Goal: Information Seeking & Learning: Learn about a topic

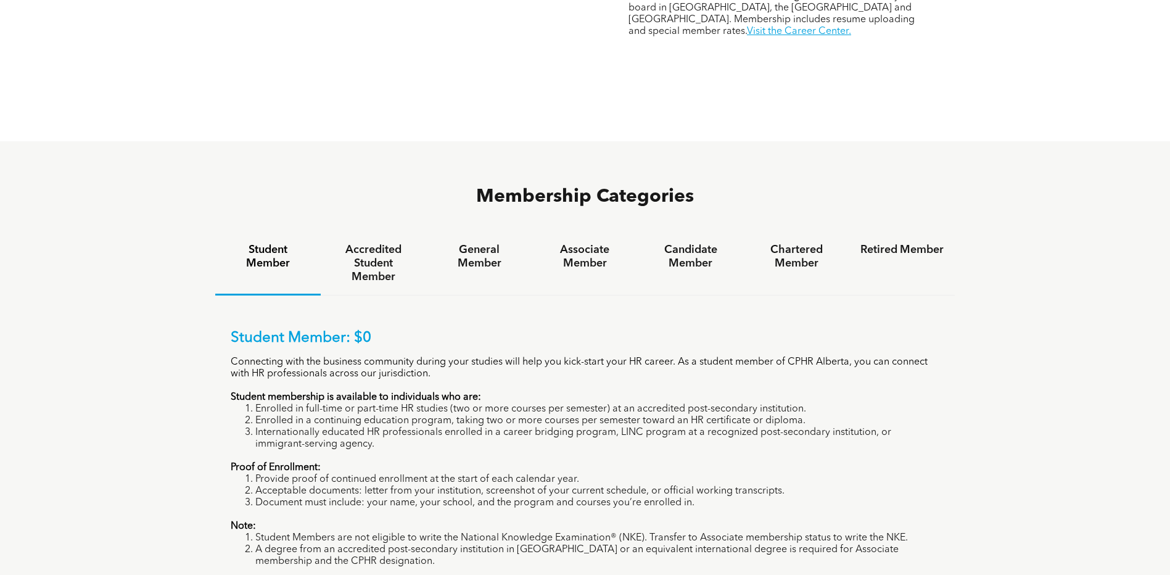
scroll to position [802, 0]
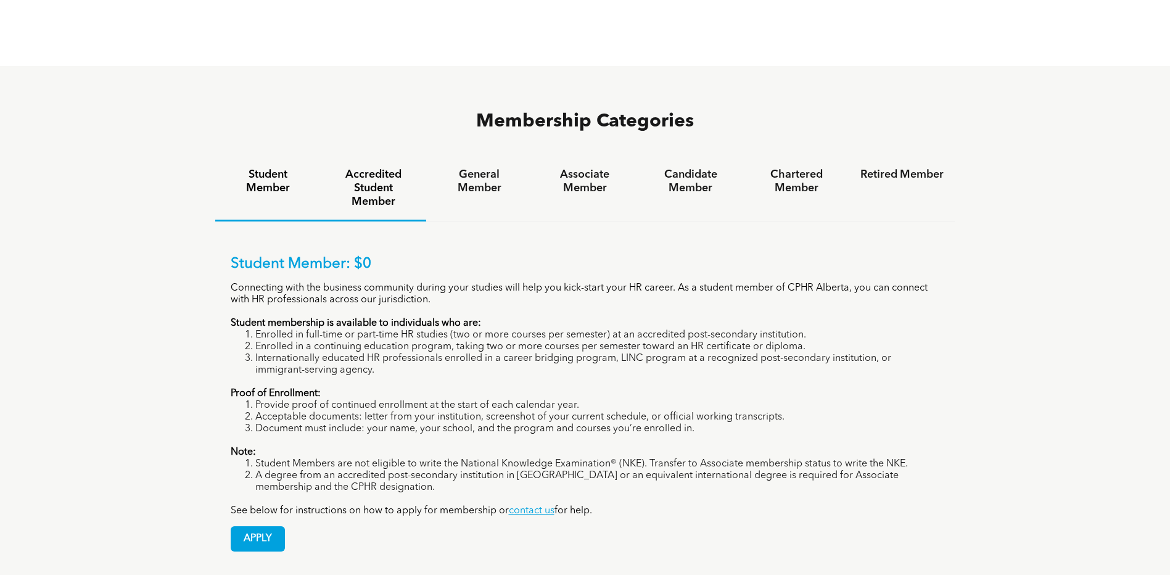
click at [362, 168] on h4 "Accredited Student Member" at bounding box center [373, 188] width 83 height 41
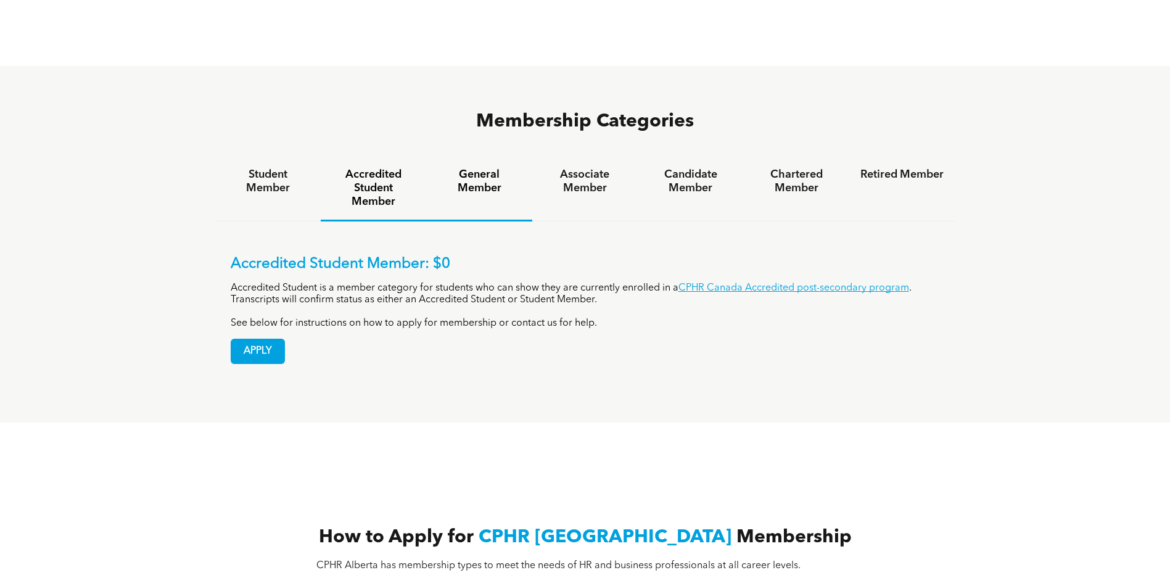
click at [469, 157] on div "General Member" at bounding box center [478, 189] width 105 height 65
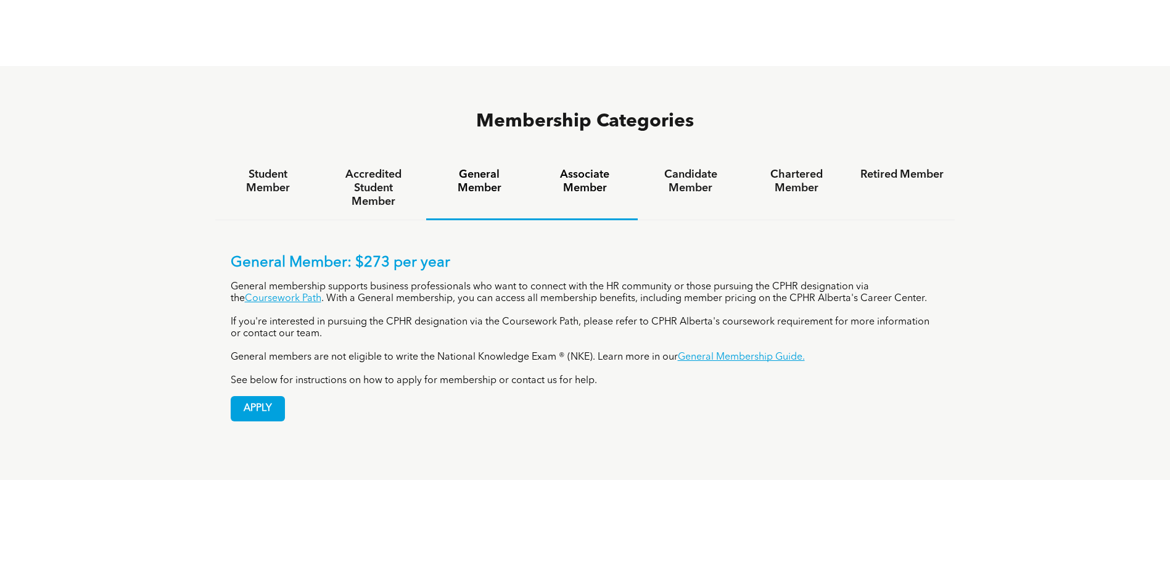
click at [577, 168] on h4 "Associate Member" at bounding box center [584, 181] width 83 height 27
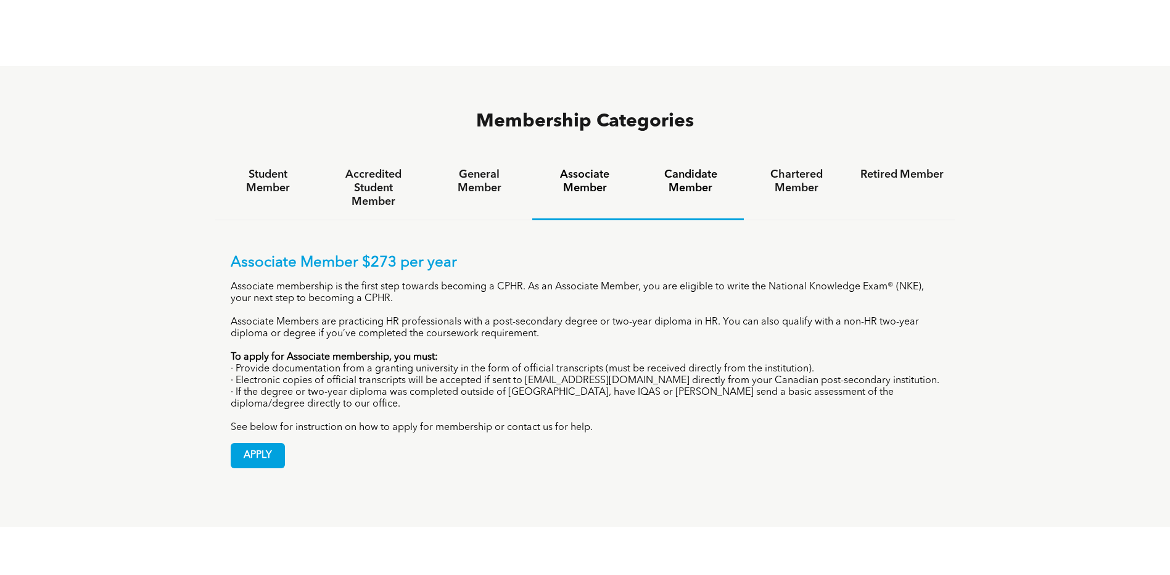
click at [694, 168] on h4 "Candidate Member" at bounding box center [690, 181] width 83 height 27
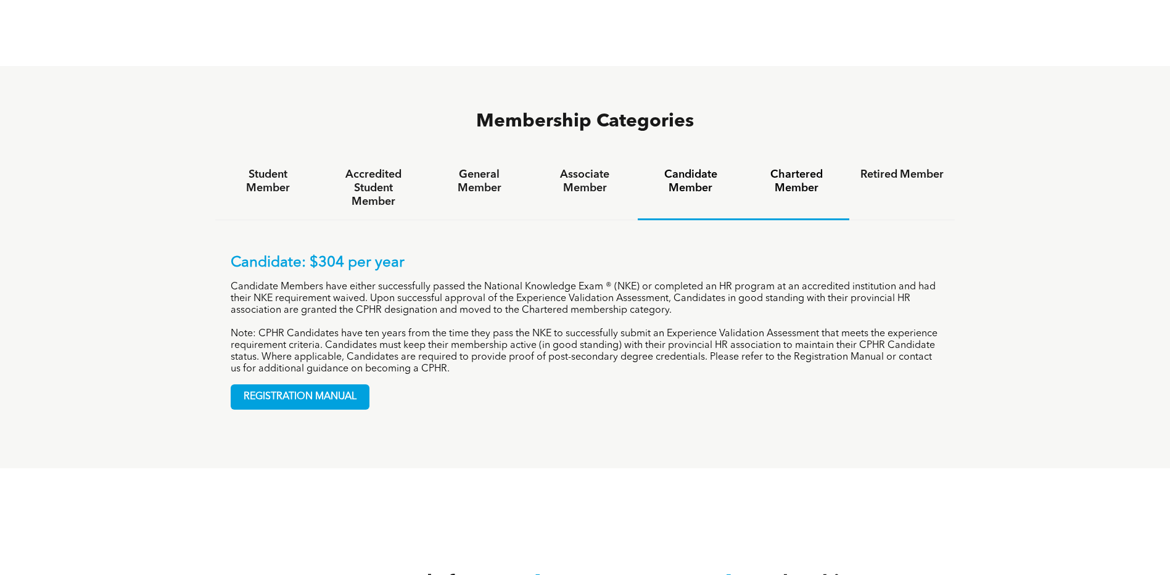
click at [810, 168] on h4 "Chartered Member" at bounding box center [796, 181] width 83 height 27
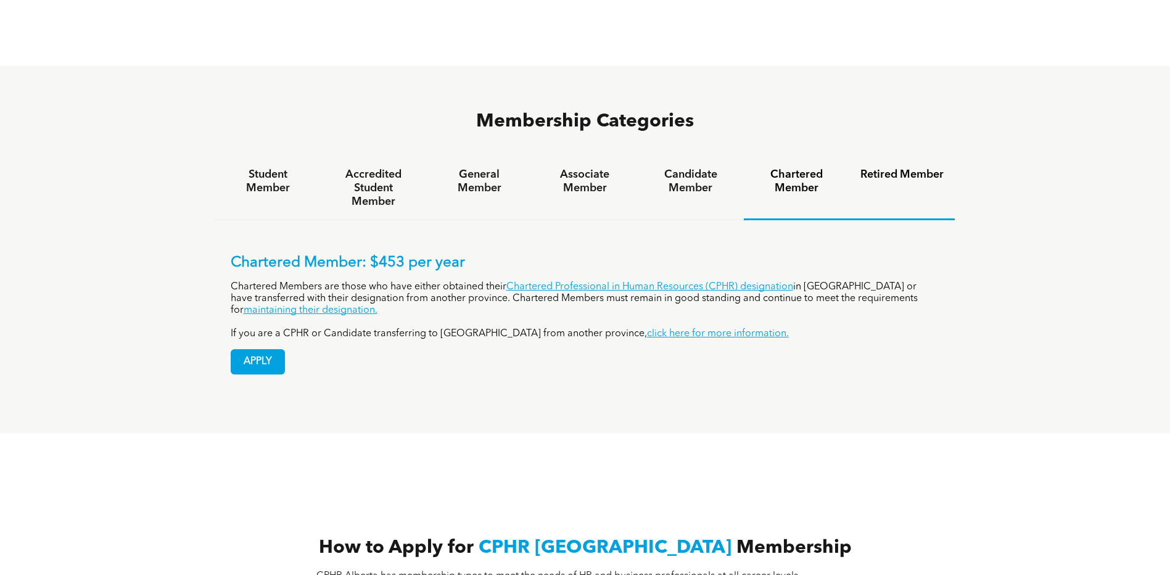
click at [908, 168] on h4 "Retired Member" at bounding box center [901, 175] width 83 height 14
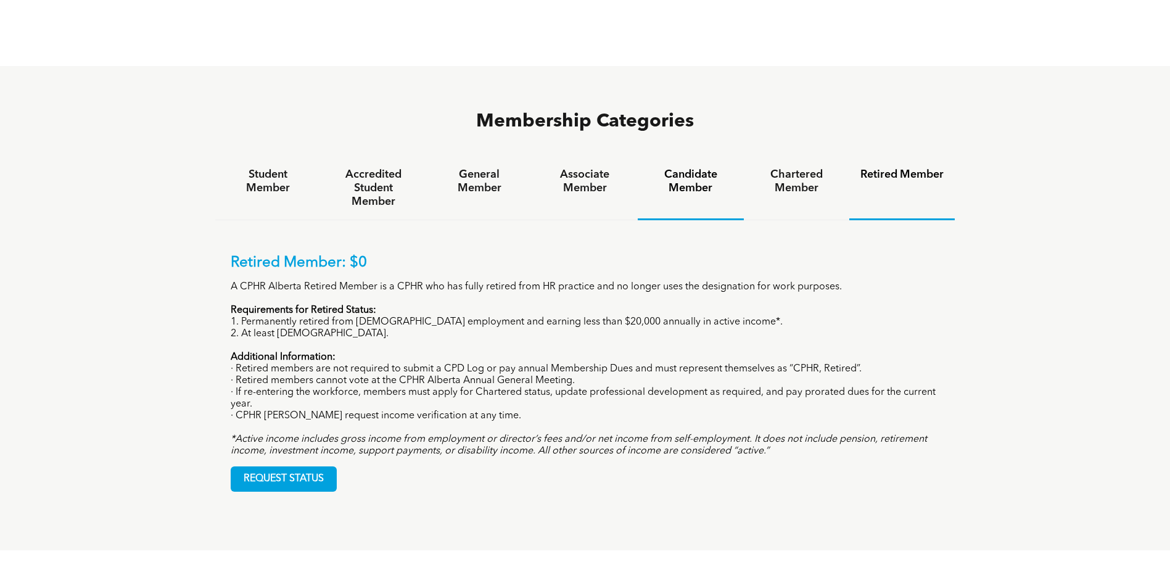
click at [687, 168] on h4 "Candidate Member" at bounding box center [690, 181] width 83 height 27
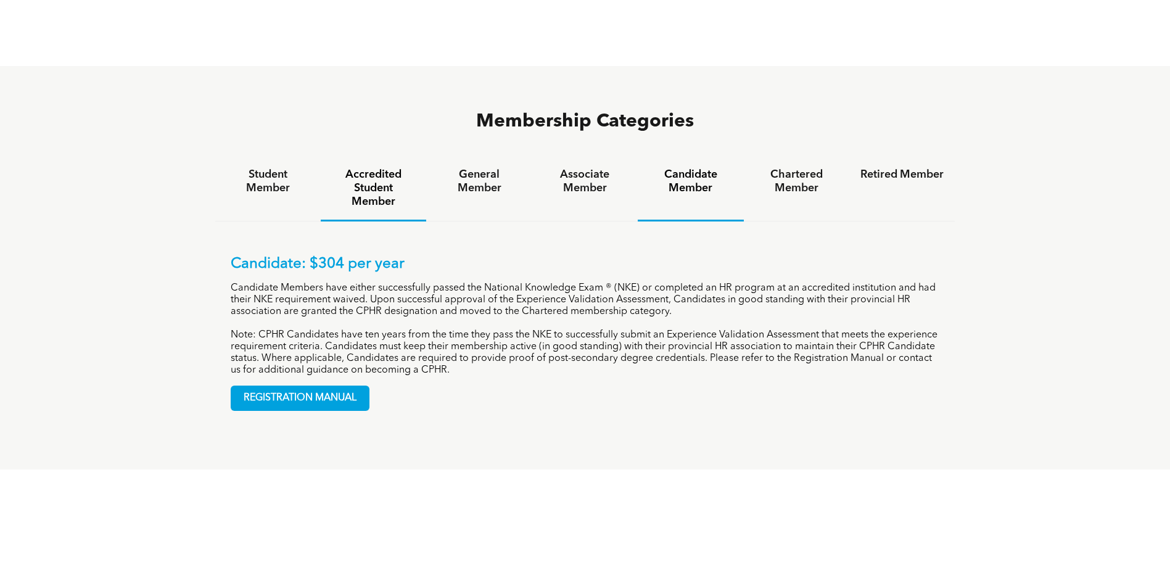
click at [376, 168] on h4 "Accredited Student Member" at bounding box center [373, 188] width 83 height 41
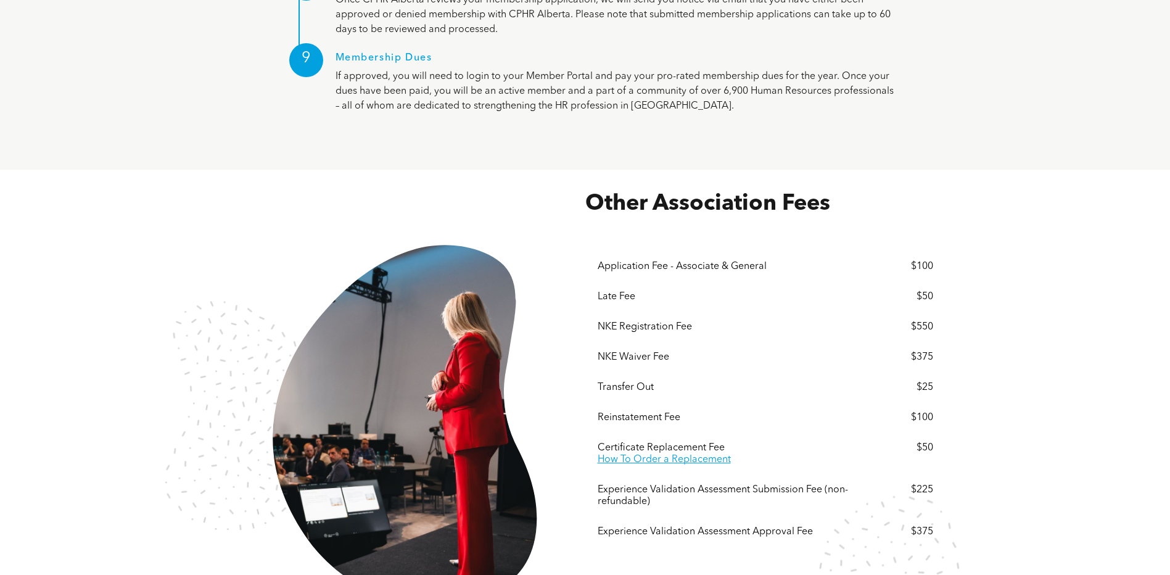
scroll to position [1973, 0]
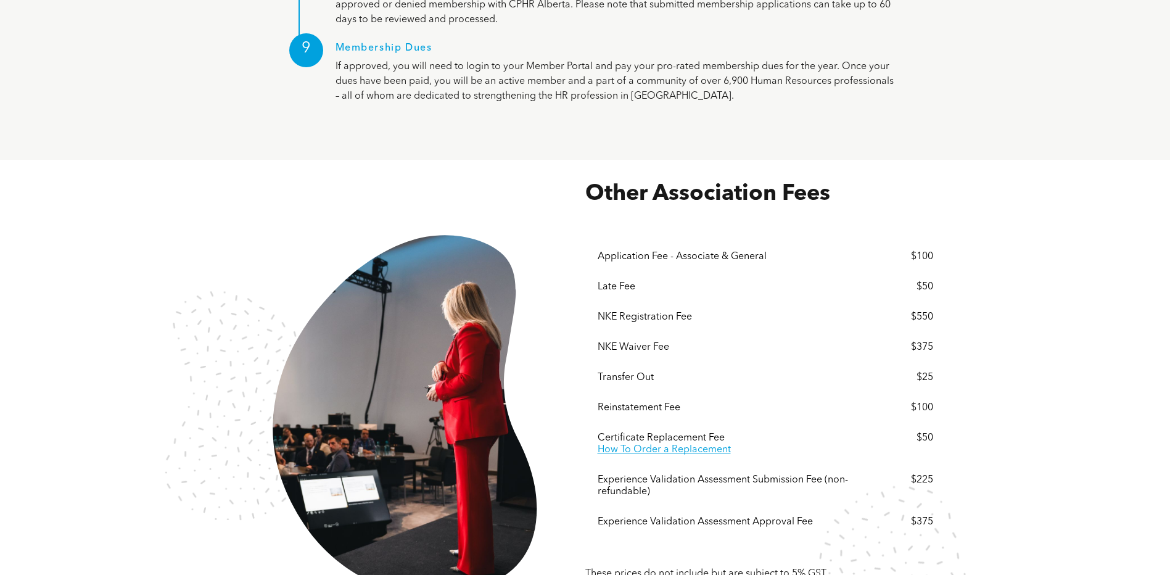
click at [629, 372] on div "Transfer Out" at bounding box center [730, 378] width 265 height 12
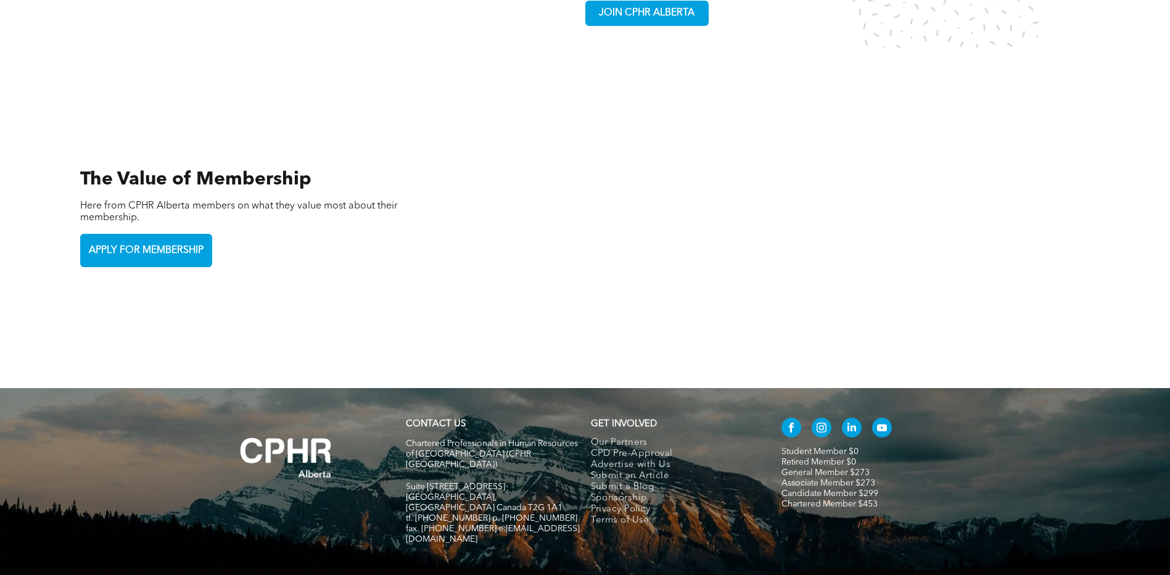
scroll to position [2603, 0]
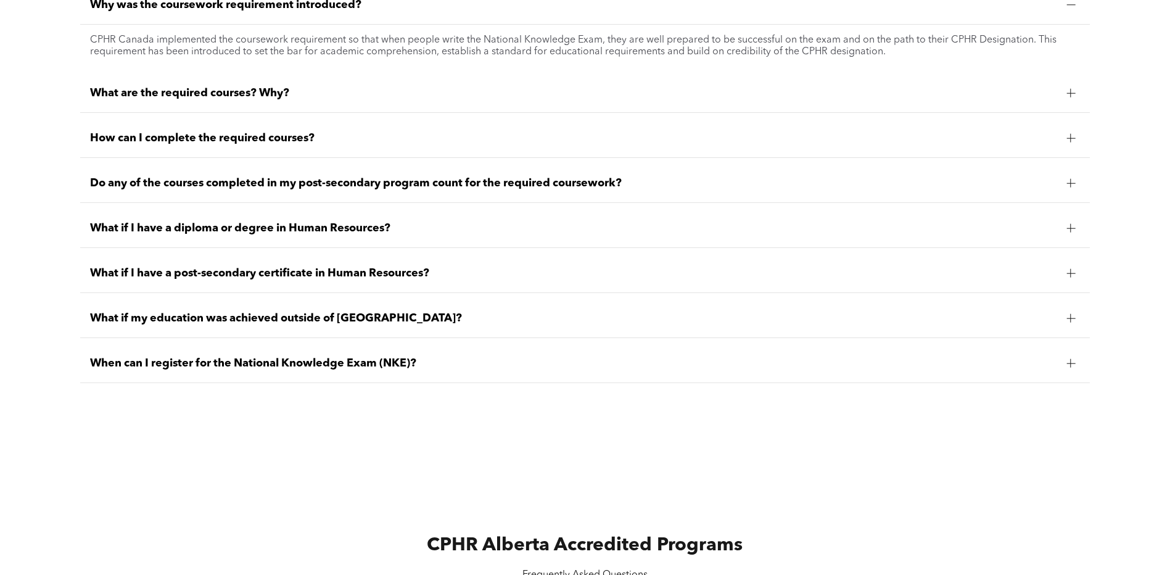
scroll to position [1172, 0]
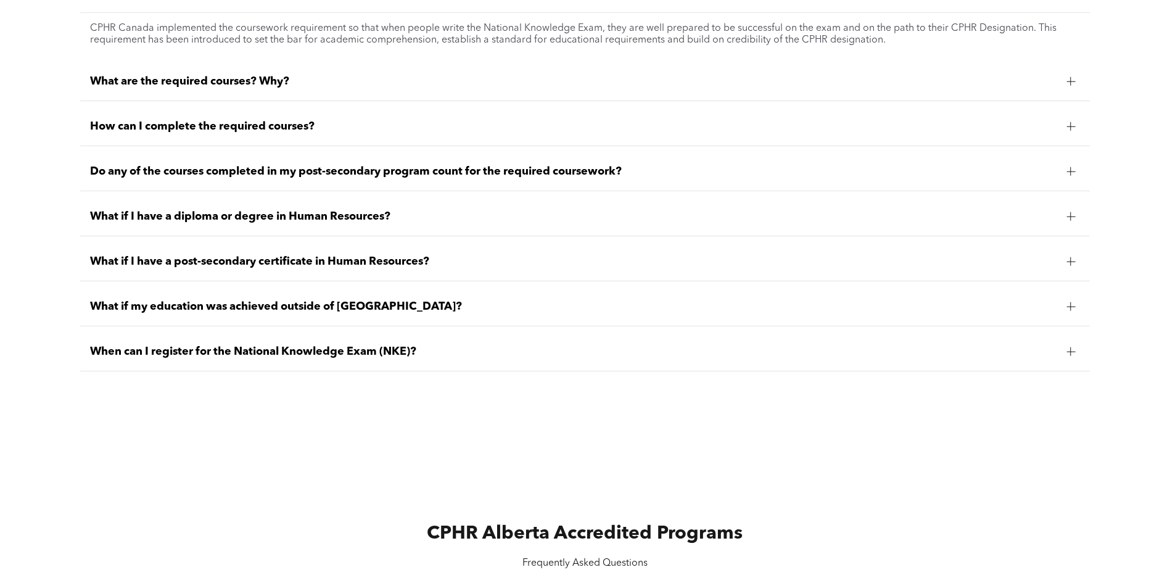
click at [1068, 216] on div at bounding box center [1070, 216] width 9 height 1
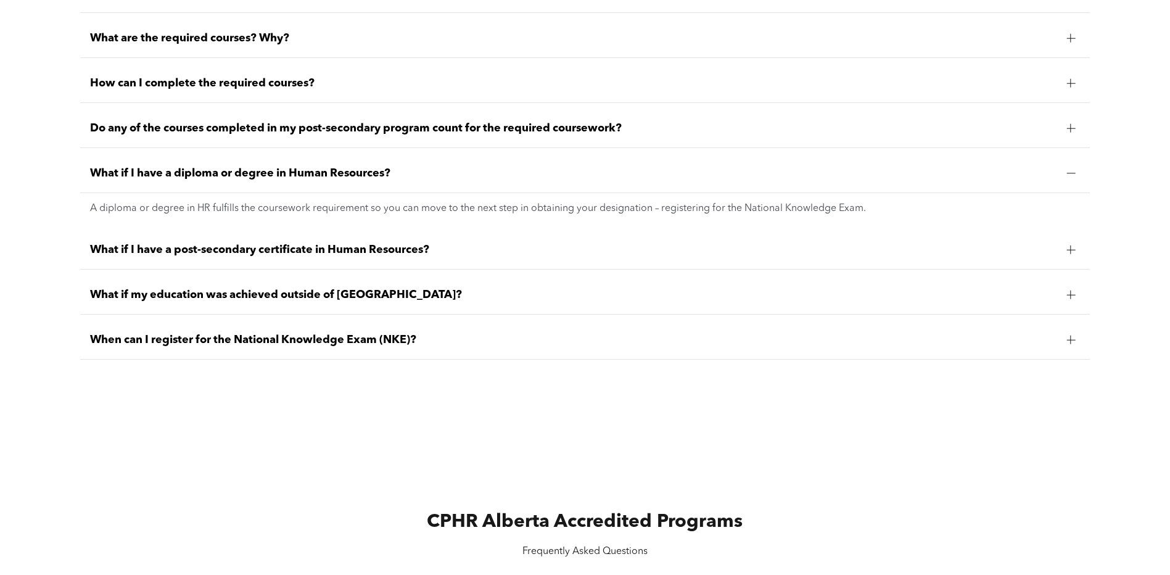
click at [555, 268] on div "What if I have a post-secondary certificate in Human Resources?" at bounding box center [585, 250] width 1010 height 39
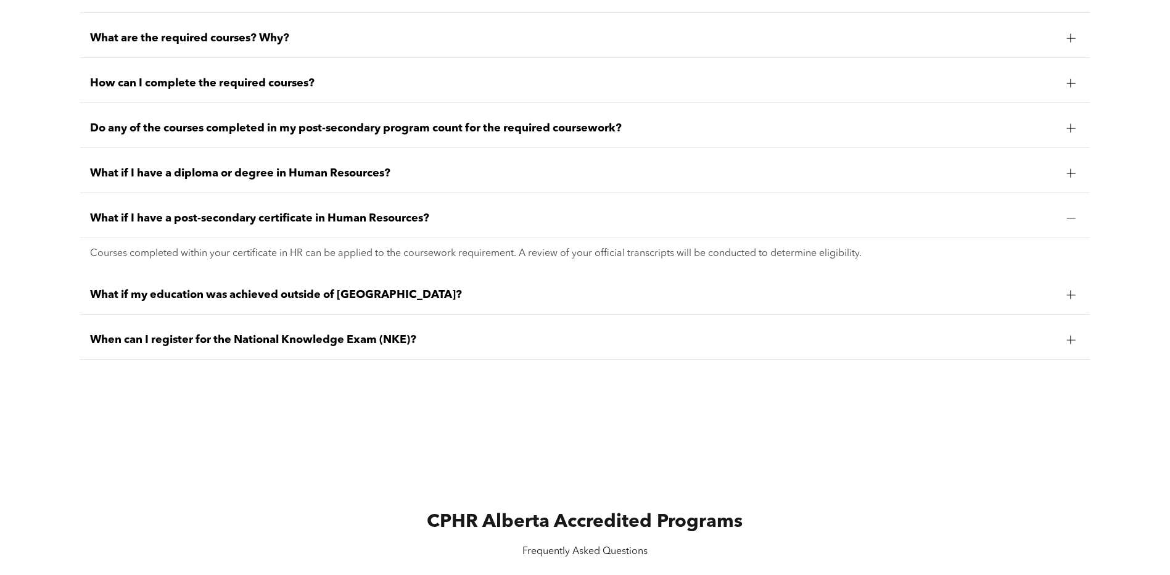
click at [544, 299] on span "What if my education was achieved outside of [GEOGRAPHIC_DATA]?" at bounding box center [573, 295] width 966 height 14
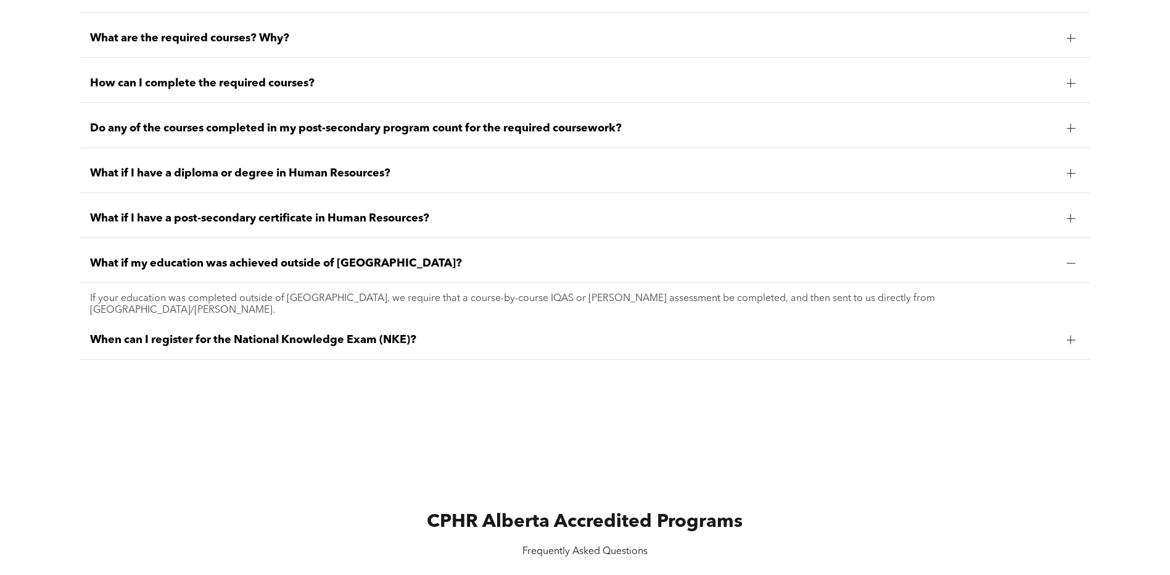
click at [530, 339] on span "When can I register for the National Knowledge Exam (NKE)?" at bounding box center [573, 340] width 966 height 14
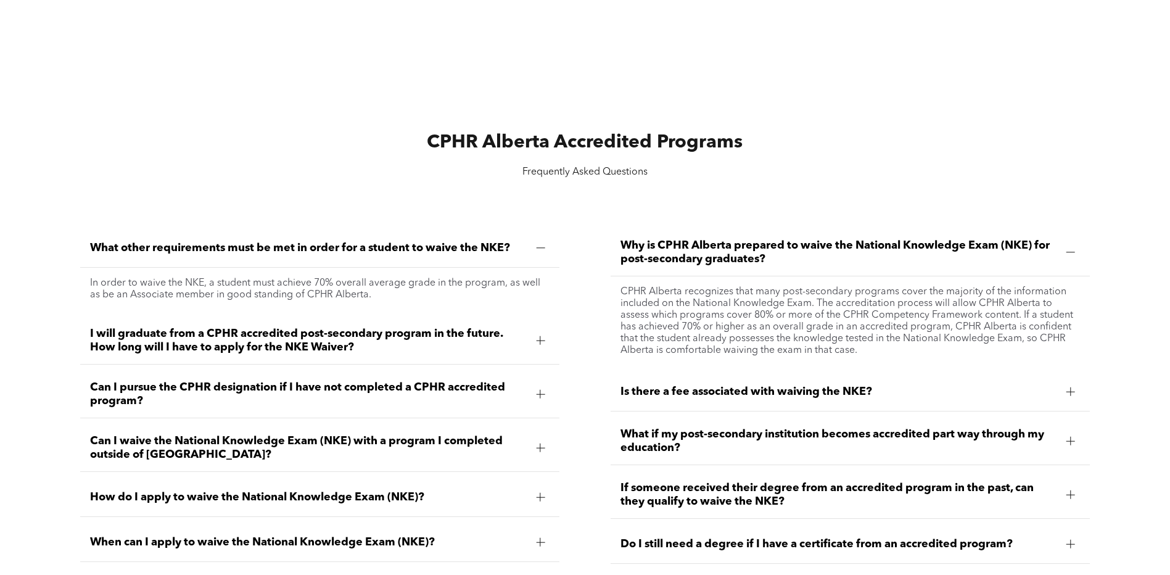
scroll to position [1603, 0]
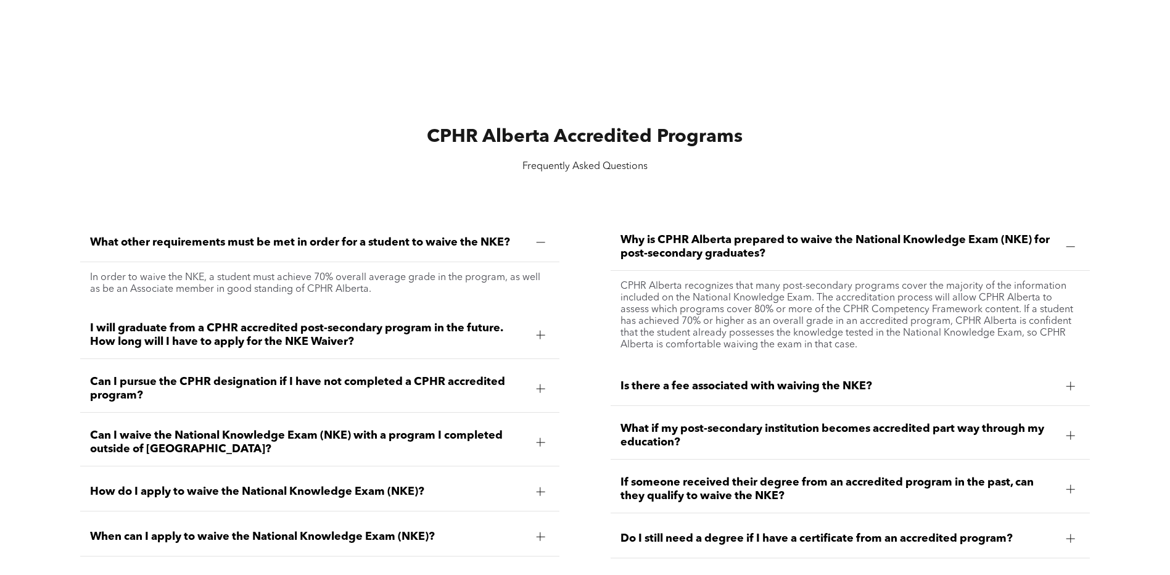
click at [358, 327] on span "I will graduate from a CPHR accredited post-secondary program in the future. Ho…" at bounding box center [308, 334] width 437 height 27
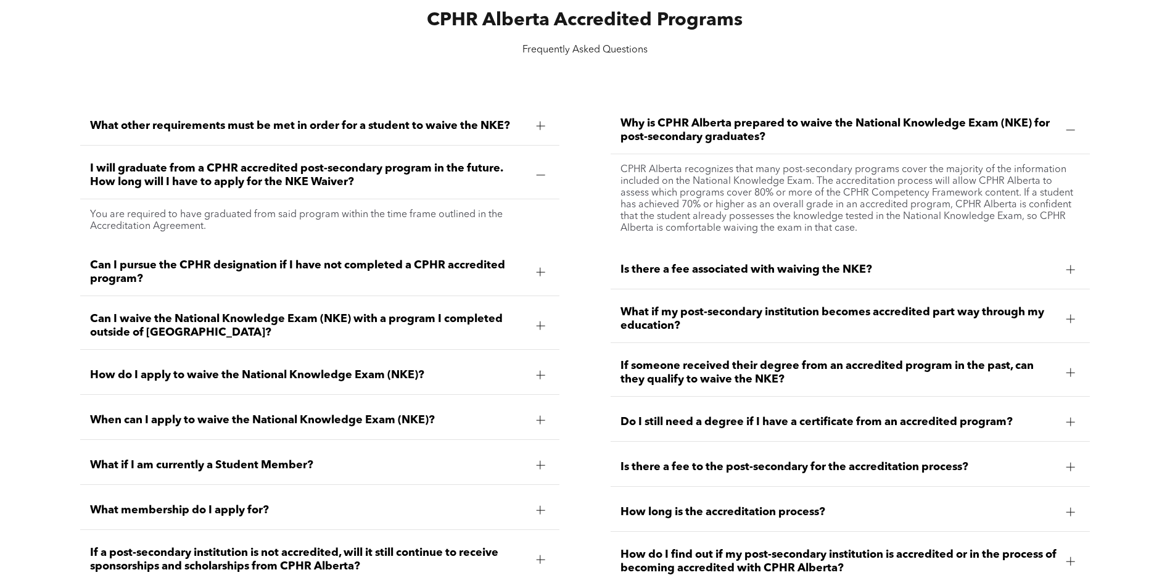
scroll to position [1727, 0]
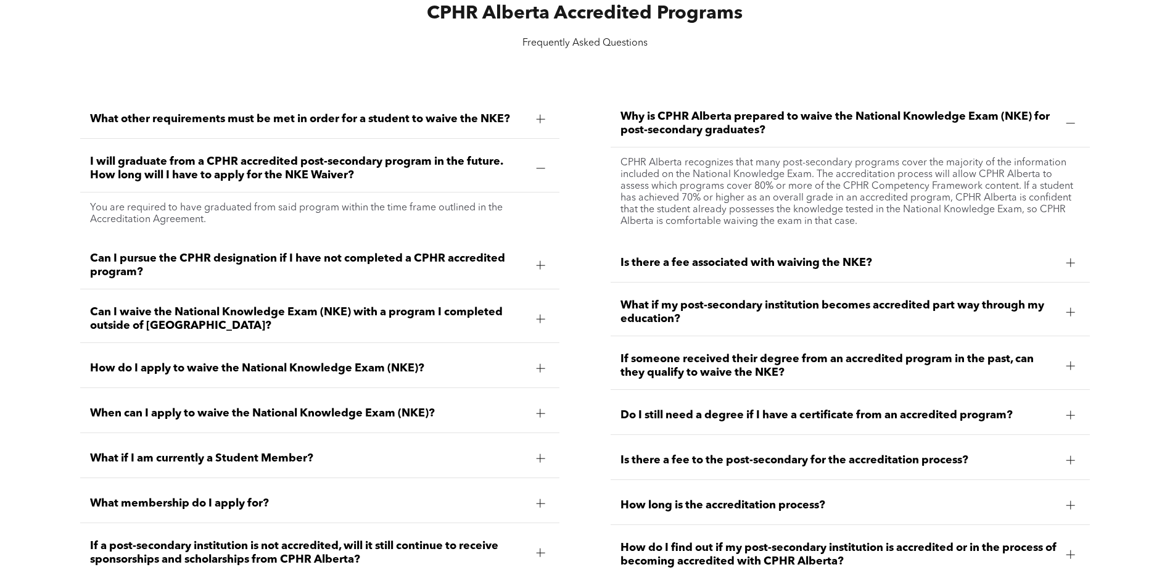
click at [490, 266] on span "Can I pursue the CPHR designation if I have not completed a CPHR accredited pro…" at bounding box center [308, 265] width 437 height 27
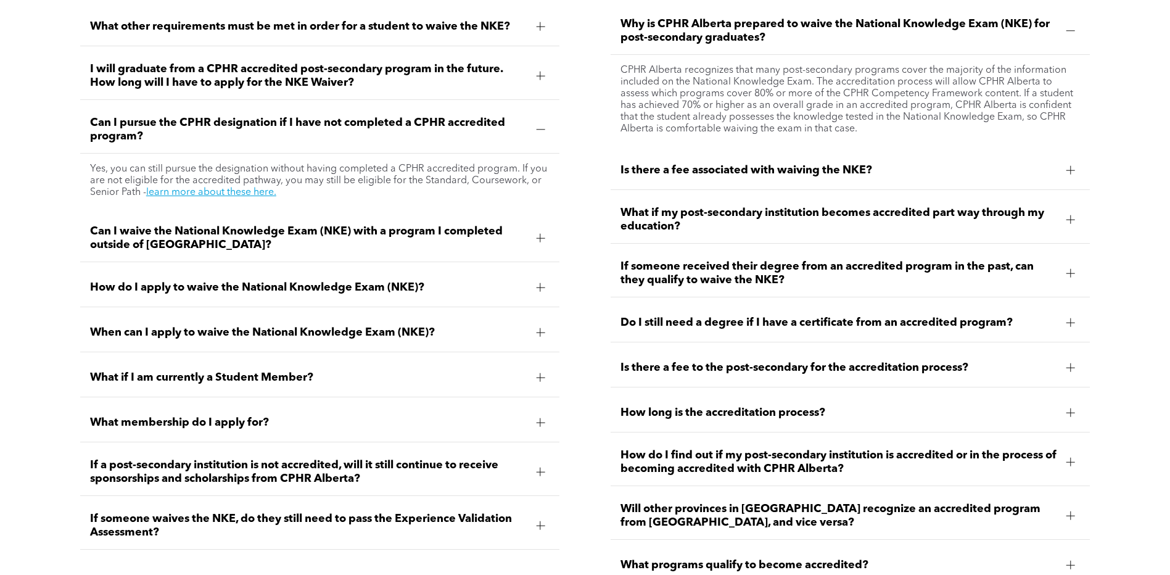
scroll to position [1850, 0]
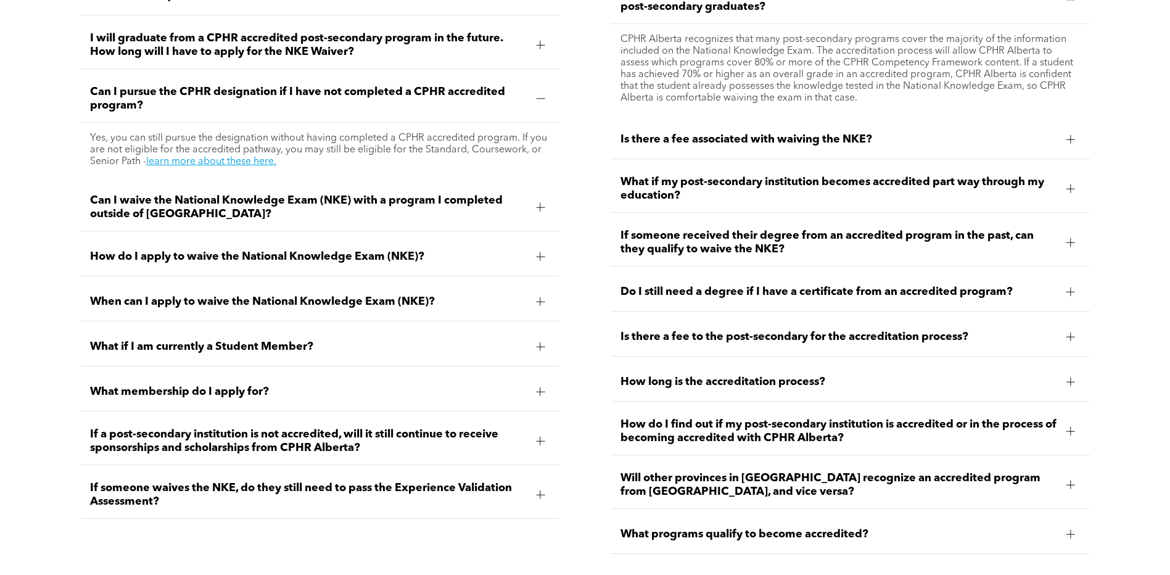
click at [424, 204] on span "Can I waive the National Knowledge Exam (NKE) with a program I completed outsid…" at bounding box center [308, 207] width 437 height 27
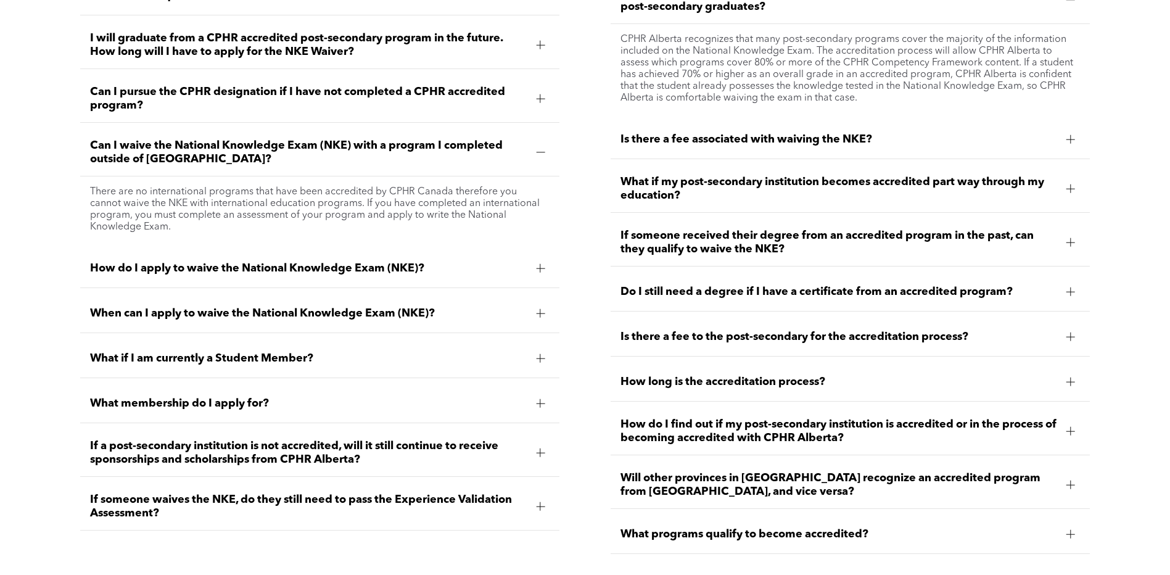
click at [463, 268] on span "How do I apply to waive the National Knowledge Exam (NKE)?" at bounding box center [308, 268] width 437 height 14
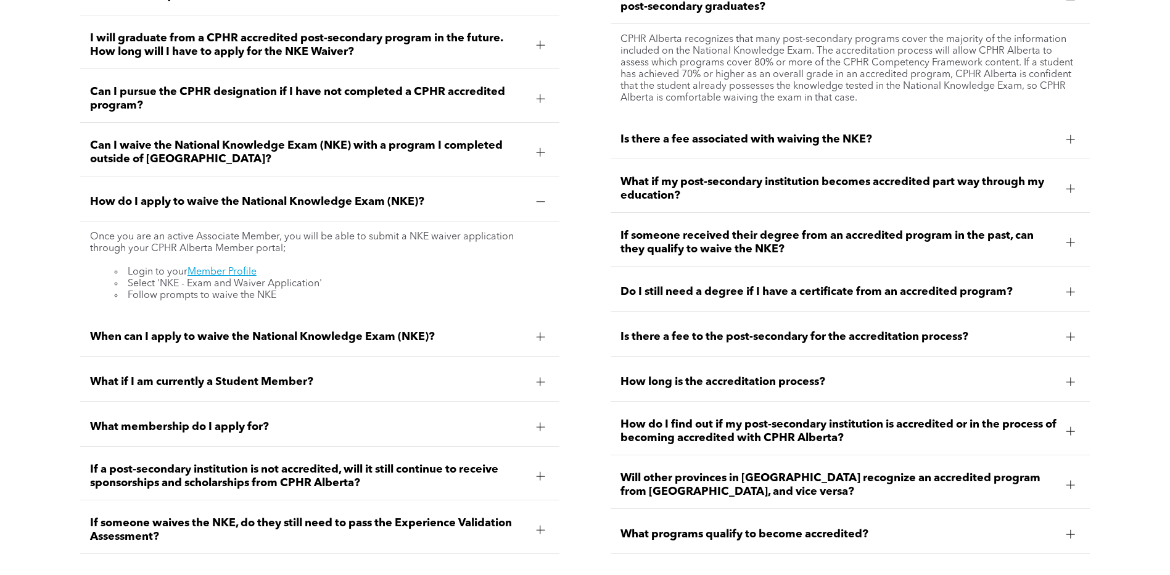
click at [335, 411] on div "What membership do I apply for?" at bounding box center [320, 427] width 480 height 39
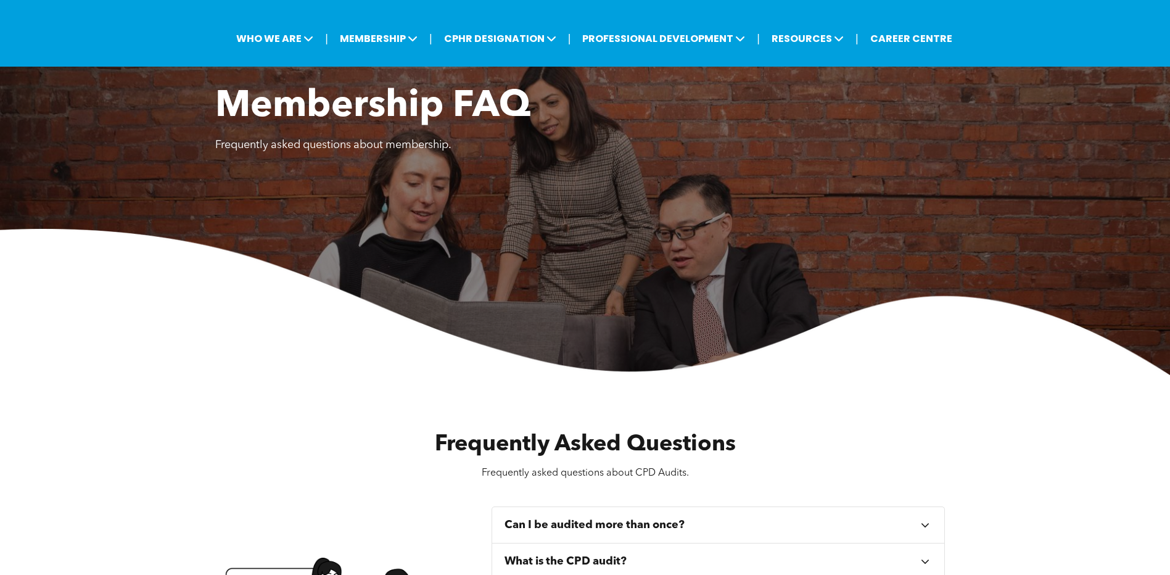
scroll to position [0, 0]
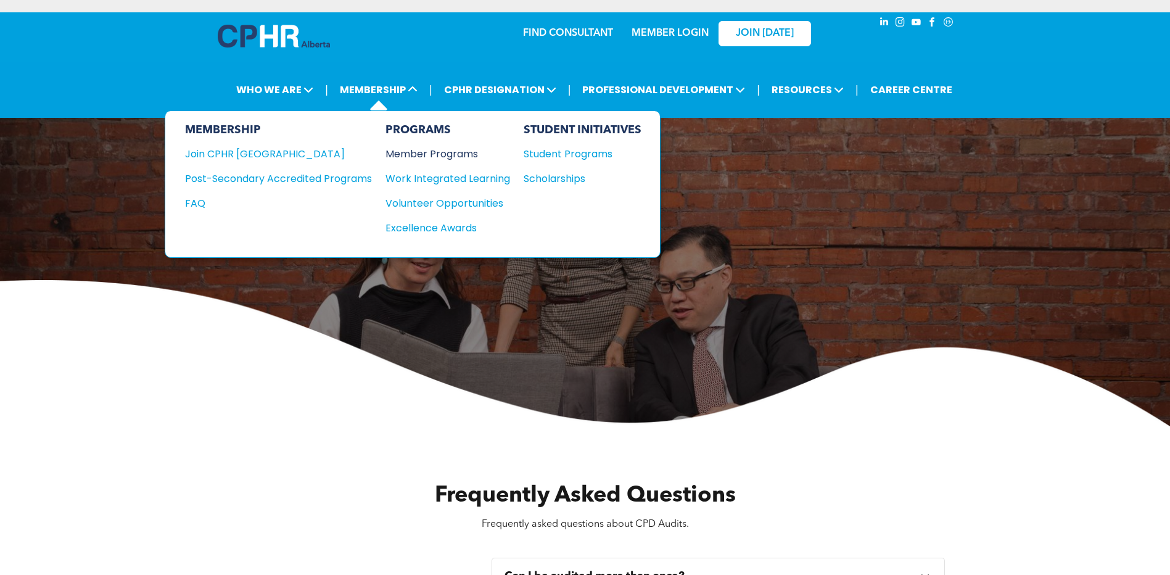
click at [446, 150] on div "Member Programs" at bounding box center [441, 153] width 112 height 15
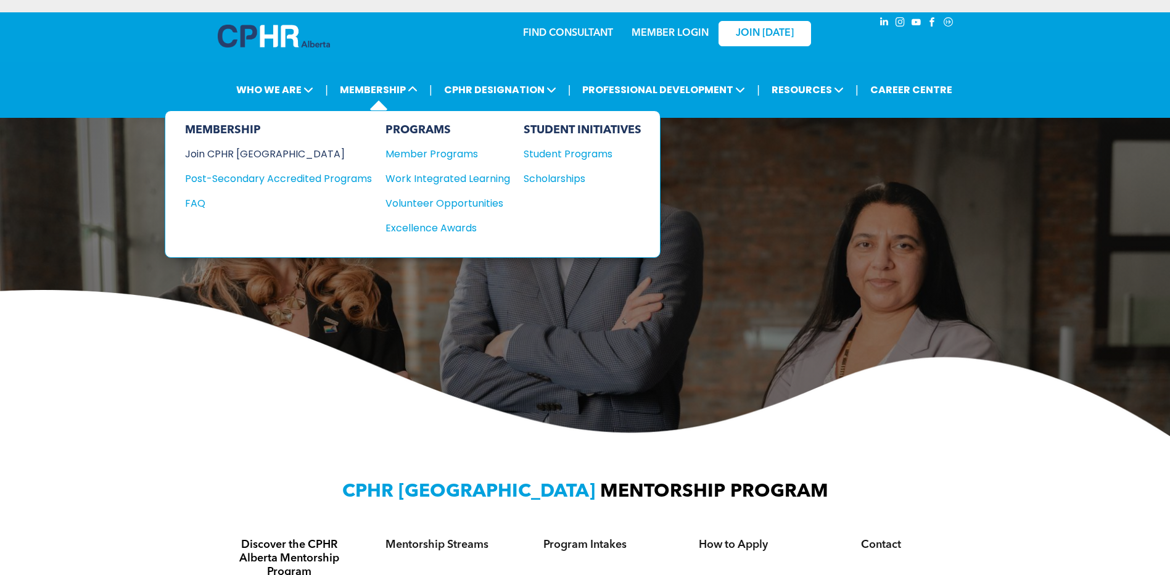
click at [264, 154] on div "Join CPHR [GEOGRAPHIC_DATA]" at bounding box center [269, 153] width 168 height 15
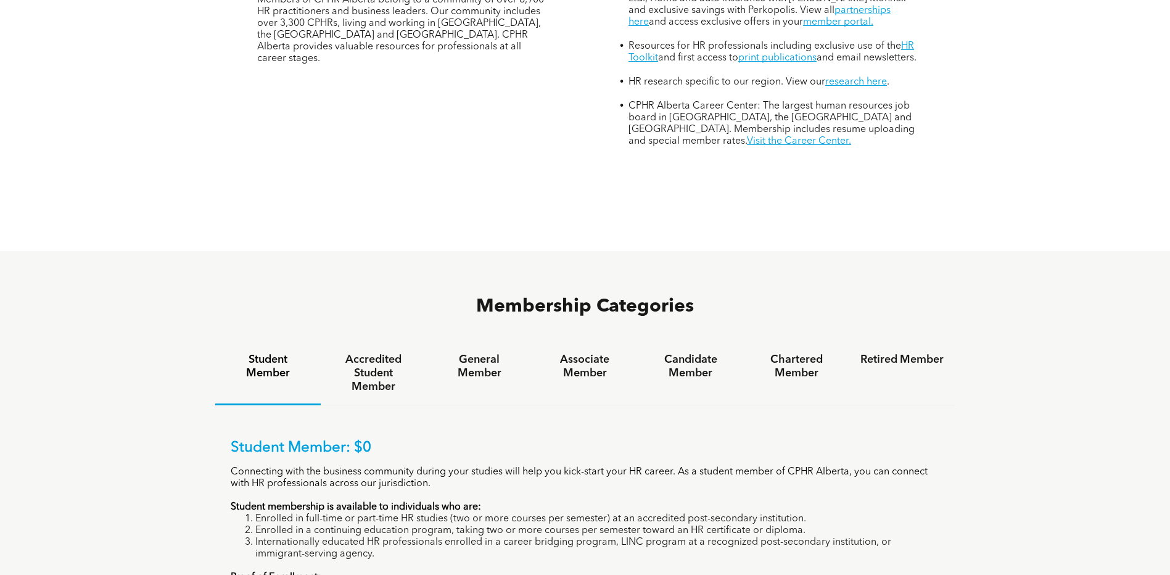
scroll to position [678, 0]
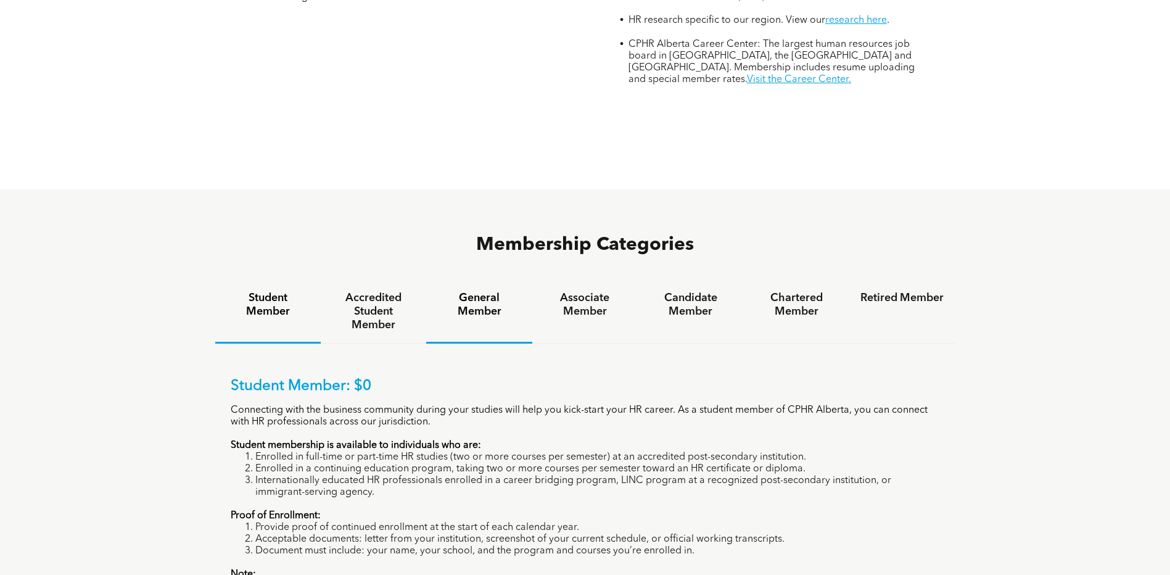
click at [479, 291] on h4 "General Member" at bounding box center [478, 304] width 83 height 27
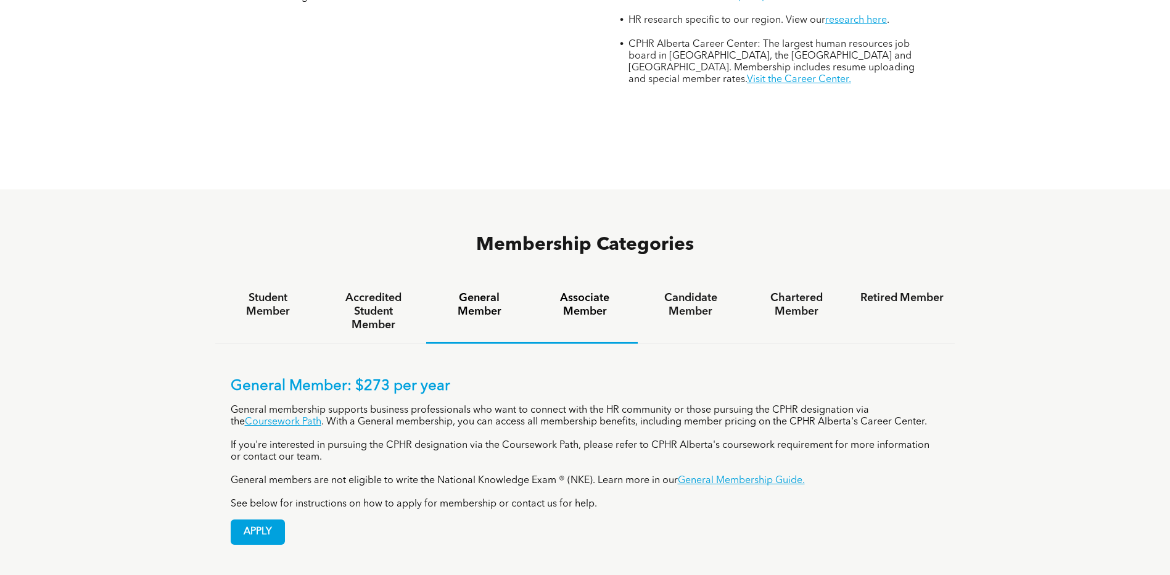
click at [586, 291] on h4 "Associate Member" at bounding box center [584, 304] width 83 height 27
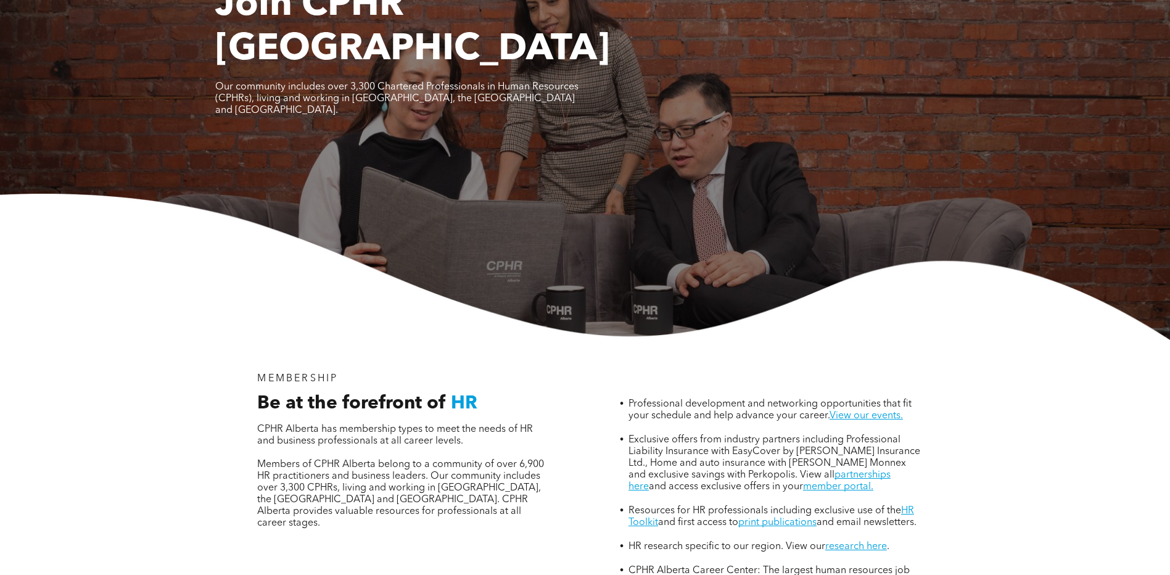
scroll to position [0, 0]
